Goal: Transaction & Acquisition: Purchase product/service

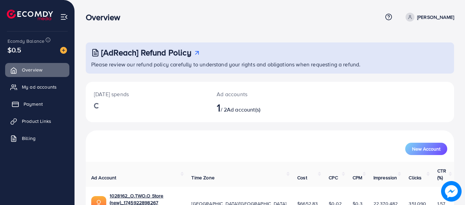
click at [38, 102] on span "Payment" at bounding box center [33, 103] width 19 height 7
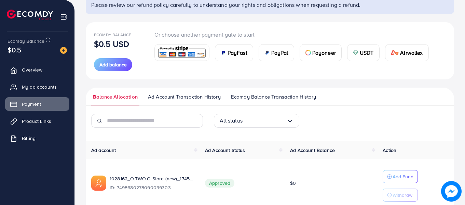
scroll to position [91, 0]
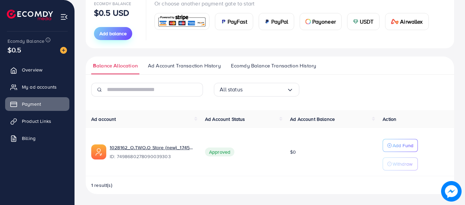
click at [114, 33] on span "Add balance" at bounding box center [112, 33] width 27 height 7
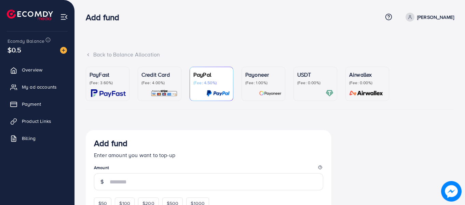
click at [139, 81] on link "Credit Card (Fee: 4.00%)" at bounding box center [160, 84] width 44 height 34
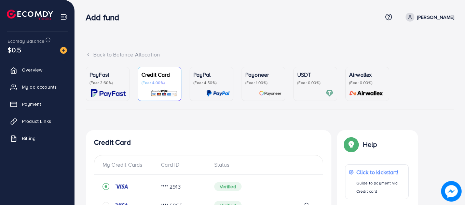
click at [147, 82] on p "(Fee: 4.00%)" at bounding box center [160, 82] width 36 height 5
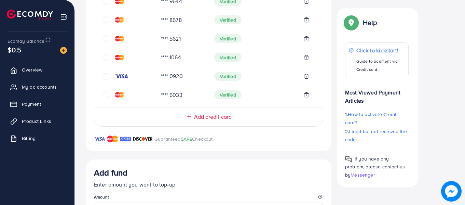
scroll to position [376, 0]
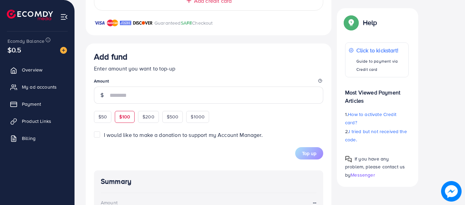
click at [129, 116] on span "$100" at bounding box center [124, 116] width 11 height 7
type input "***"
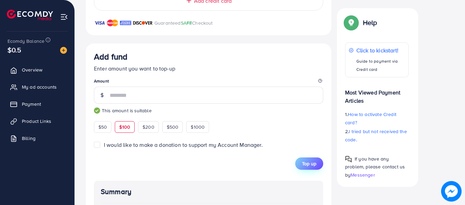
click at [315, 164] on span "Top up" at bounding box center [309, 163] width 14 height 7
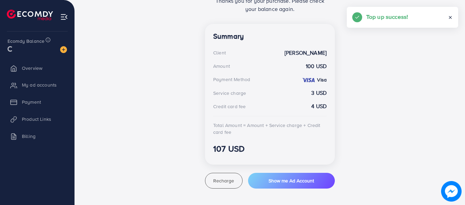
scroll to position [175, 0]
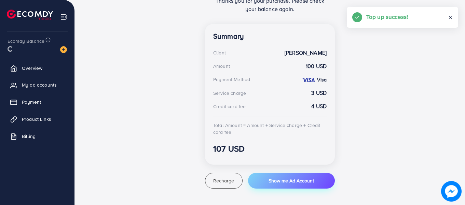
click at [293, 182] on span "Show me Ad Account" at bounding box center [291, 180] width 45 height 7
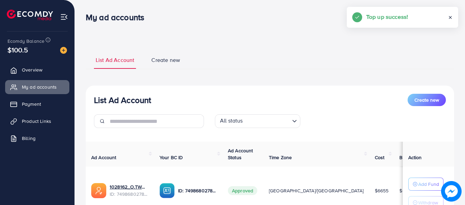
scroll to position [59, 0]
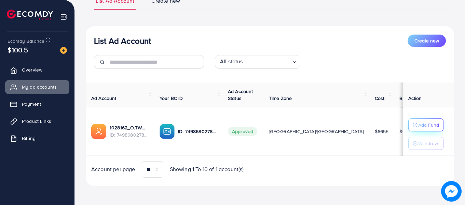
click at [421, 124] on p "Add Fund" at bounding box center [428, 125] width 21 height 8
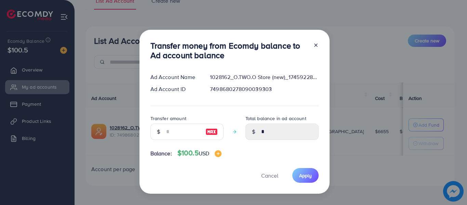
click at [211, 132] on img at bounding box center [211, 131] width 12 height 8
type input "***"
type input "******"
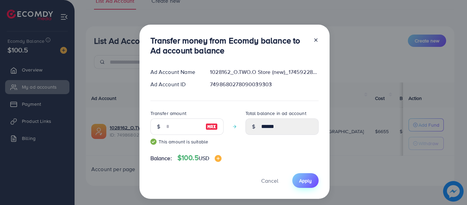
click at [305, 185] on button "Apply" at bounding box center [305, 180] width 26 height 15
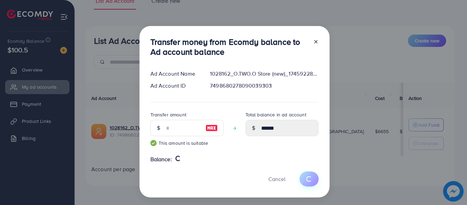
type input "*"
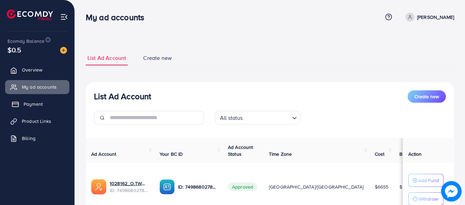
click at [35, 100] on link "Payment" at bounding box center [37, 104] width 64 height 14
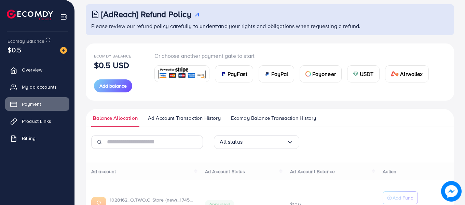
scroll to position [91, 0]
